Goal: Find specific page/section: Find specific page/section

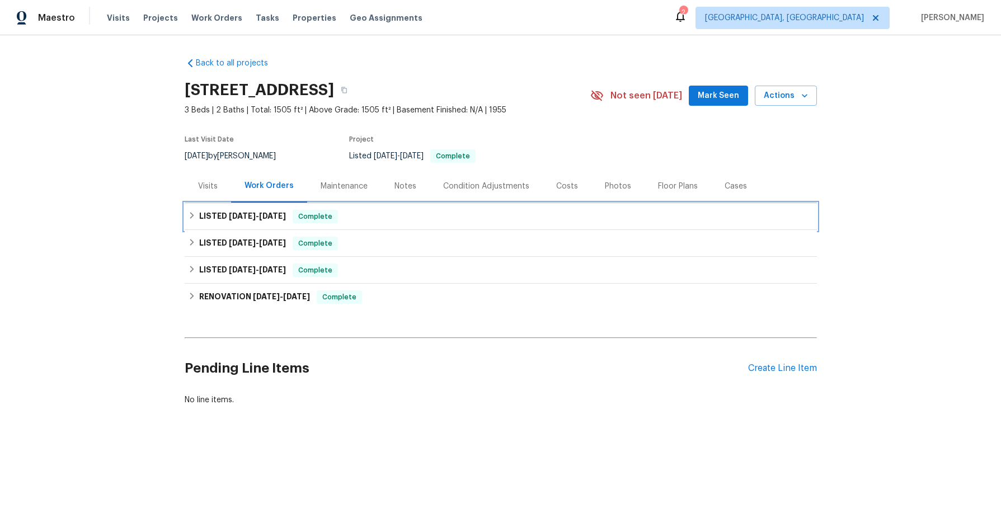
click at [189, 214] on icon at bounding box center [192, 216] width 8 height 8
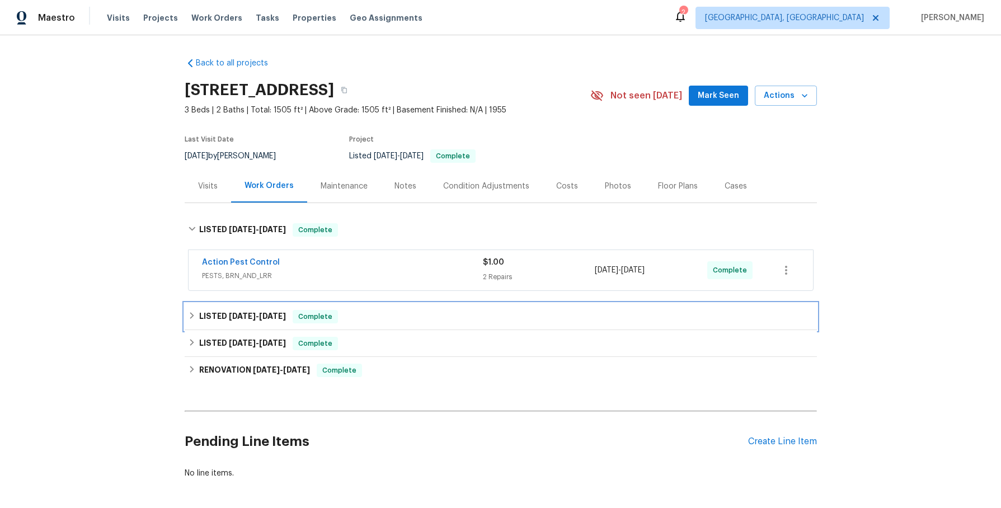
click at [191, 314] on icon at bounding box center [192, 315] width 4 height 7
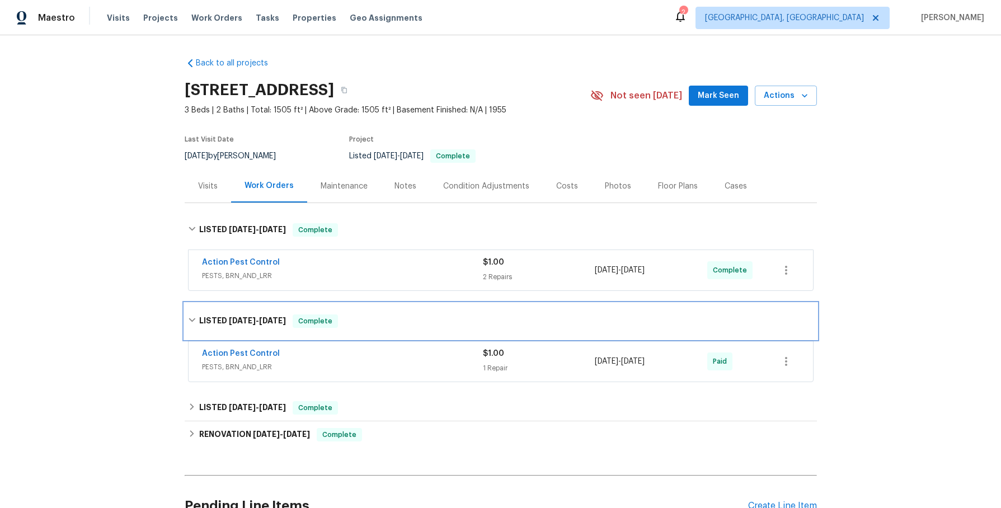
scroll to position [111, 0]
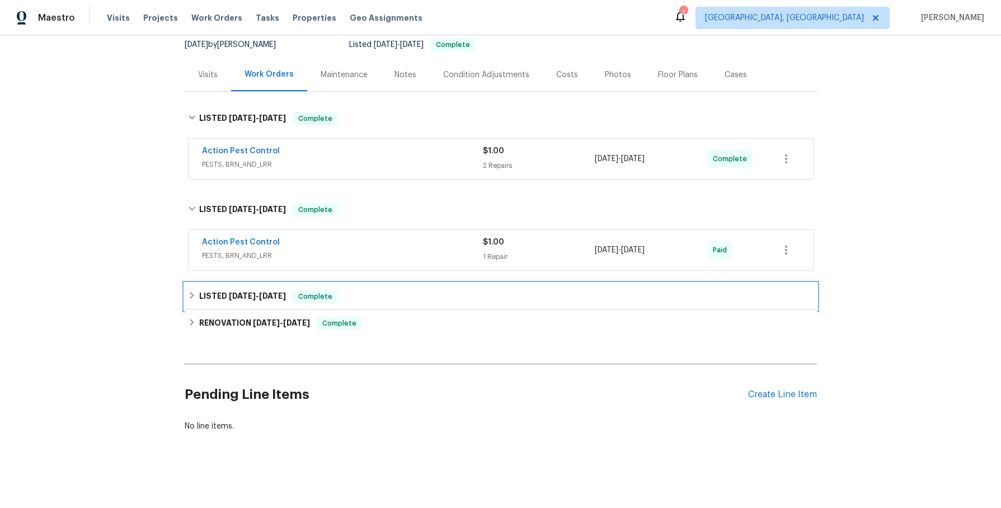
click at [191, 295] on icon at bounding box center [192, 296] width 8 height 8
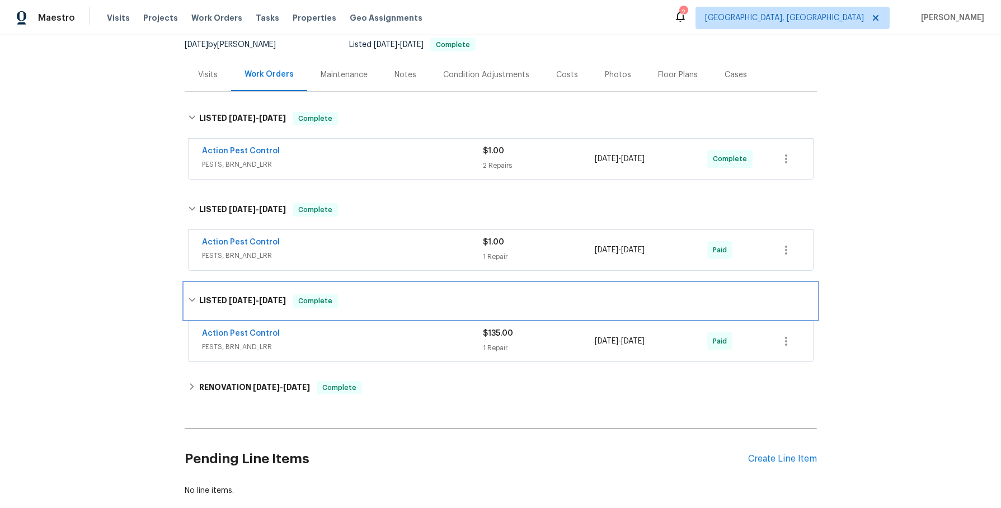
scroll to position [176, 0]
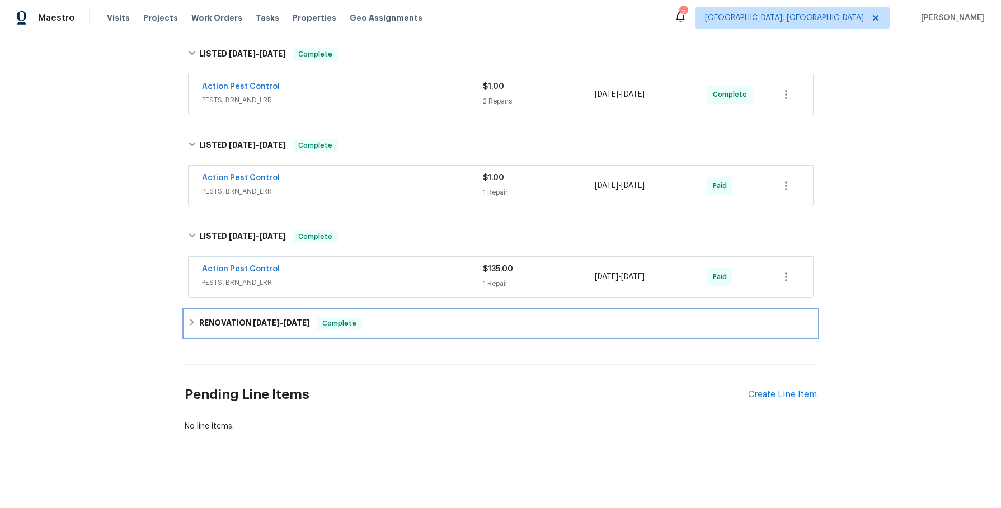
click at [194, 322] on icon at bounding box center [192, 322] width 8 height 8
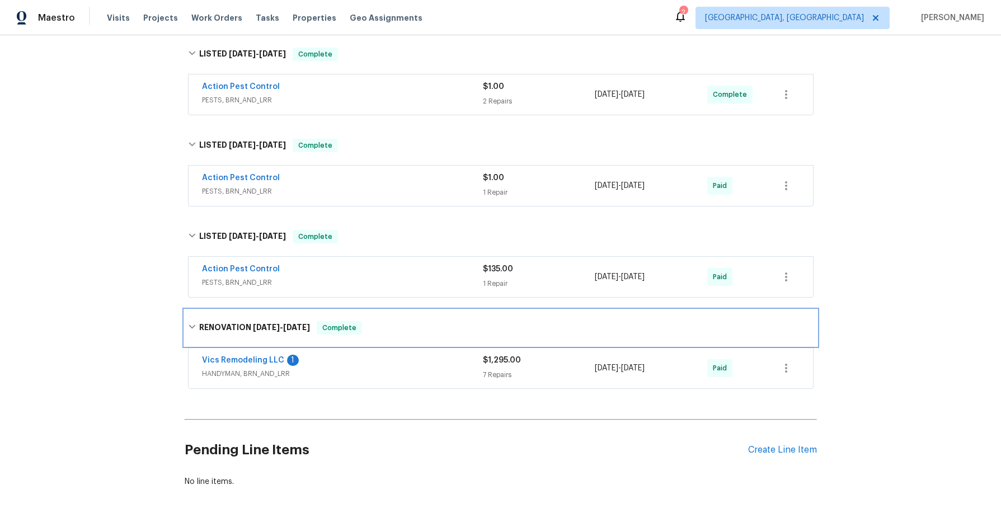
scroll to position [231, 0]
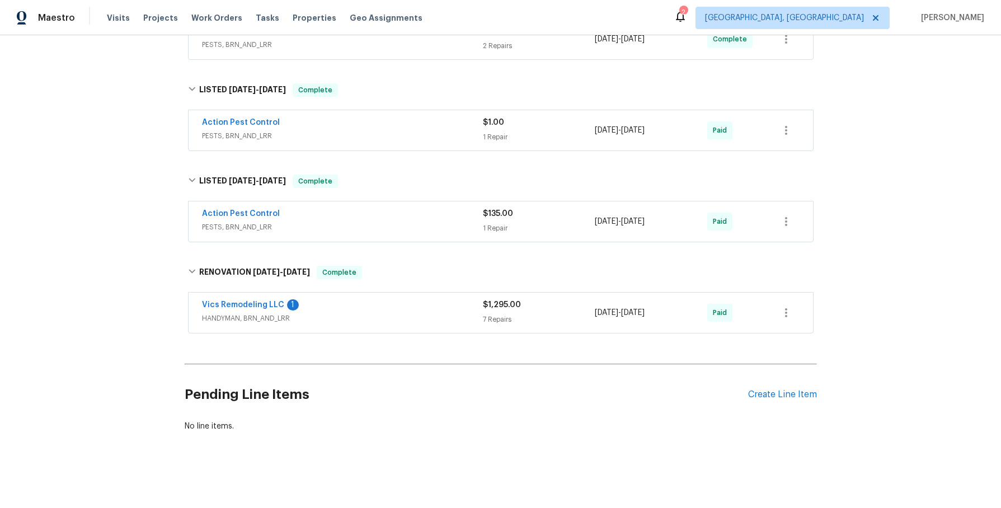
click at [382, 311] on div "Vics Remodeling LLC 1" at bounding box center [342, 305] width 281 height 13
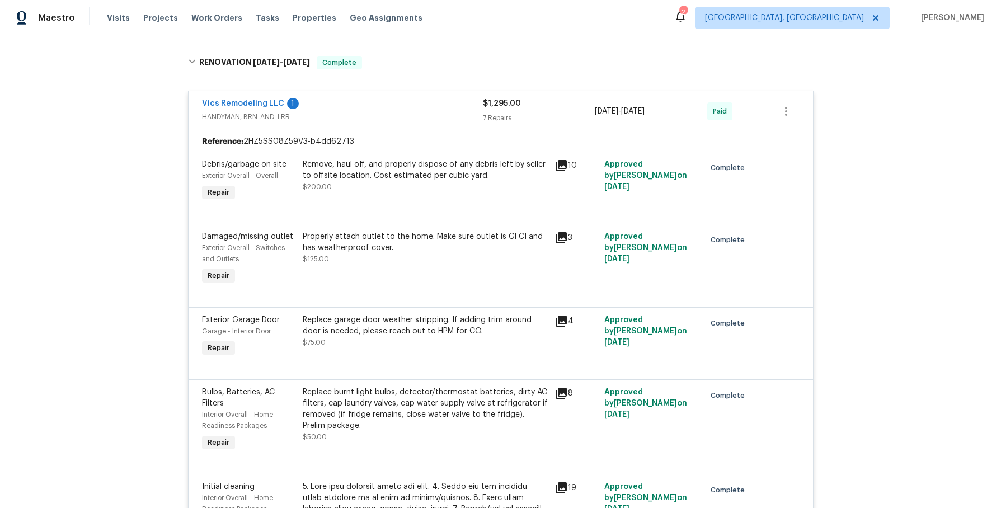
scroll to position [443, 0]
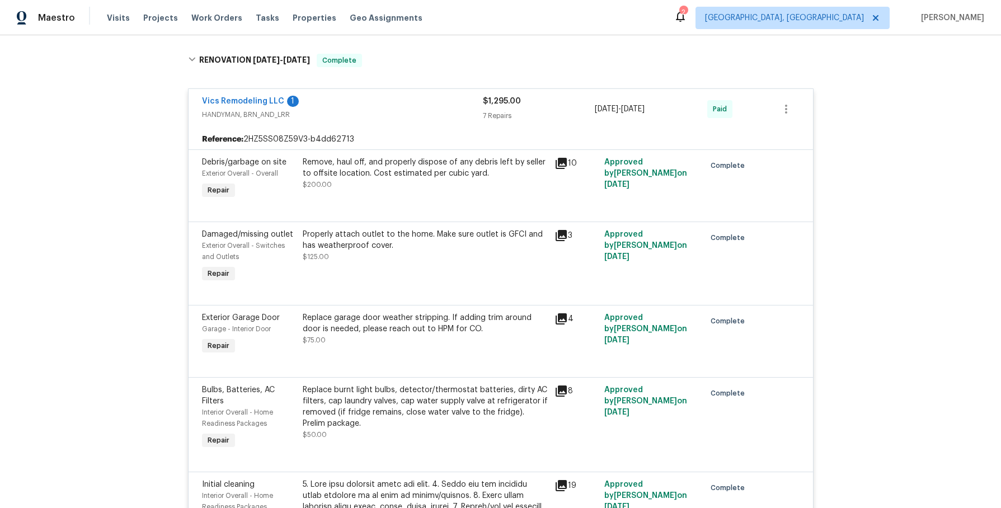
click at [561, 318] on icon at bounding box center [561, 318] width 11 height 11
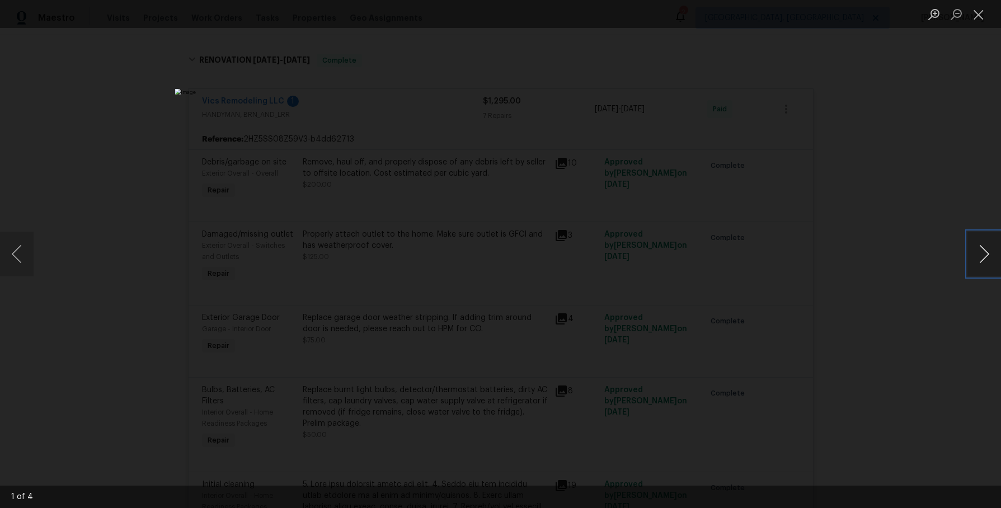
click at [978, 254] on button "Next image" at bounding box center [985, 254] width 34 height 45
